Goal: Information Seeking & Learning: Learn about a topic

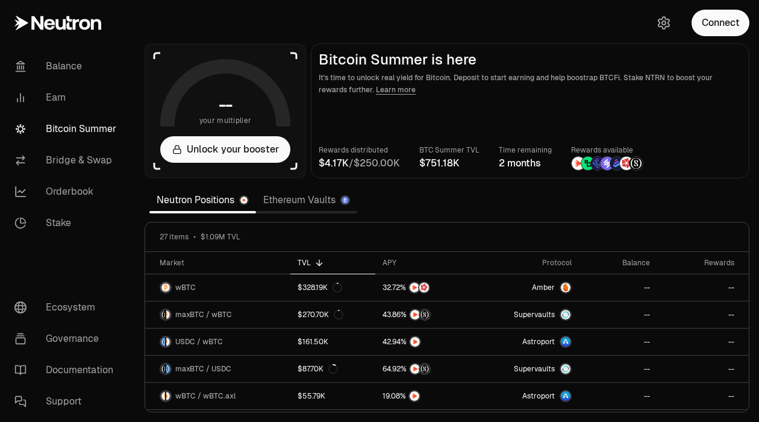
click at [75, 19] on icon at bounding box center [76, 24] width 7 height 11
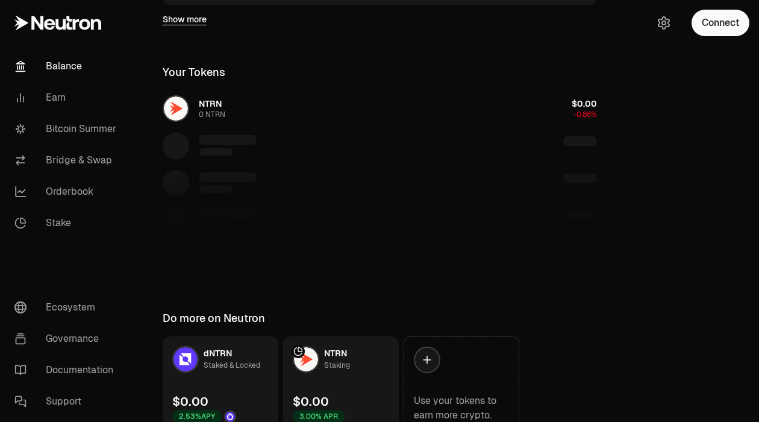
scroll to position [389, 0]
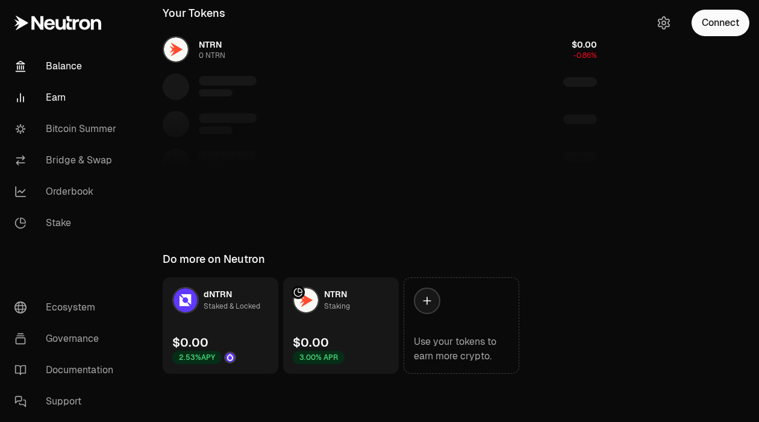
click at [62, 100] on link "Earn" at bounding box center [67, 97] width 125 height 31
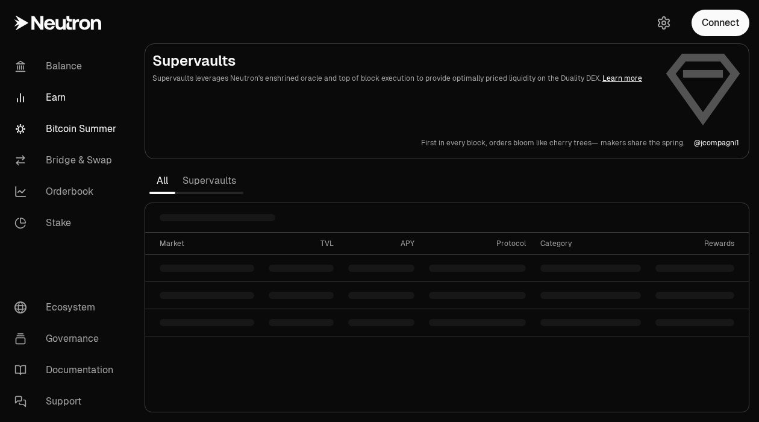
click at [66, 126] on link "Bitcoin Summer" at bounding box center [67, 128] width 125 height 31
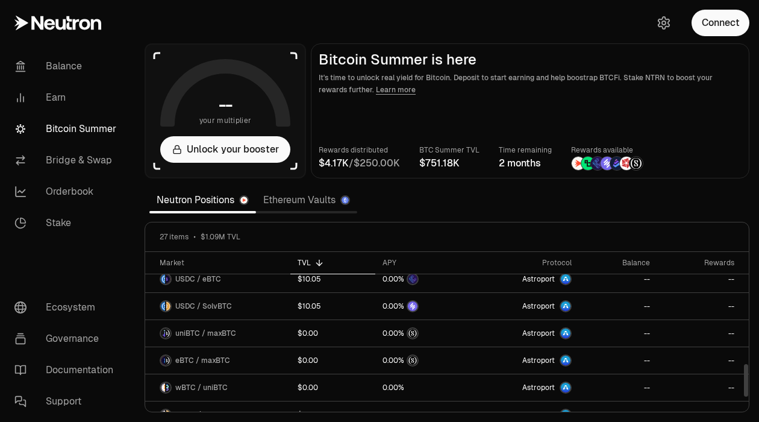
scroll to position [594, 0]
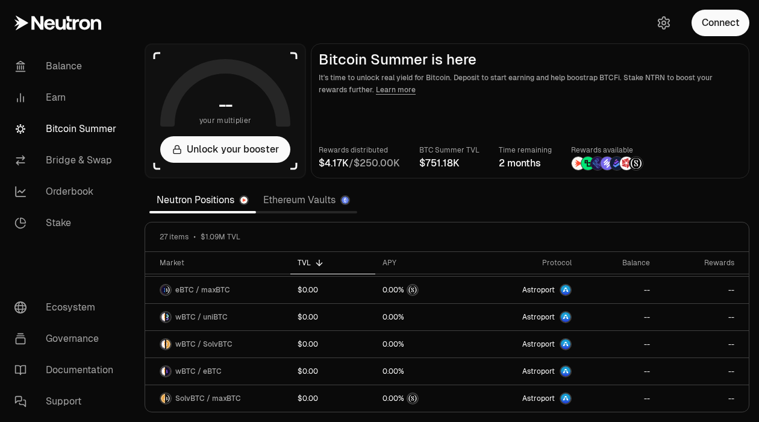
click at [349, 166] on div "/" at bounding box center [359, 163] width 81 height 14
click at [289, 199] on link "Ethereum Vaults" at bounding box center [306, 200] width 101 height 24
